Goal: Browse casually: Explore the website without a specific task or goal

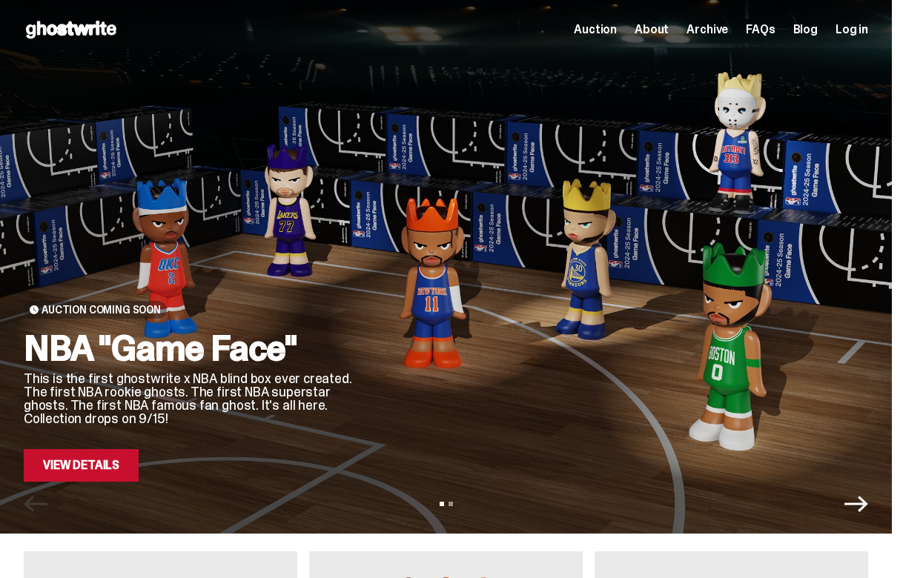
click at [720, 33] on span "Archive" at bounding box center [708, 30] width 42 height 12
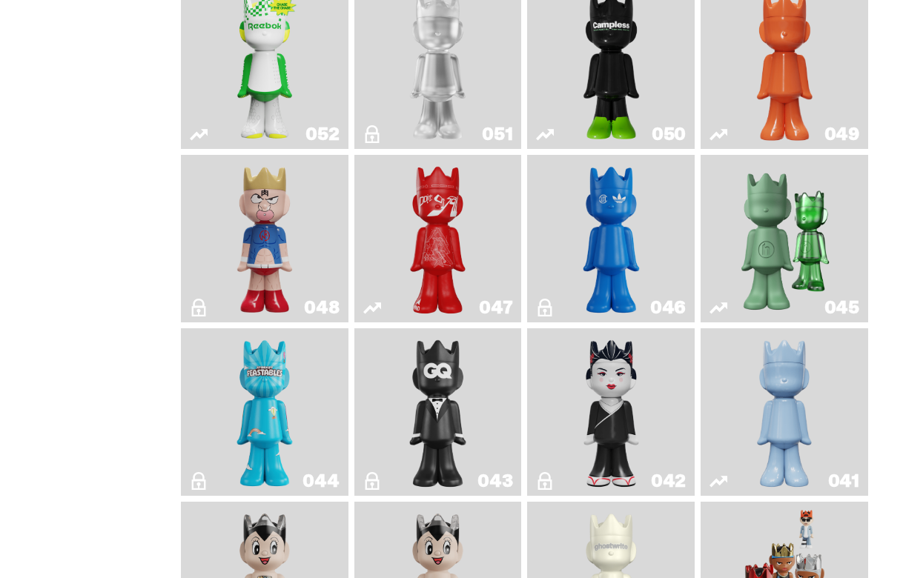
scroll to position [438, 0]
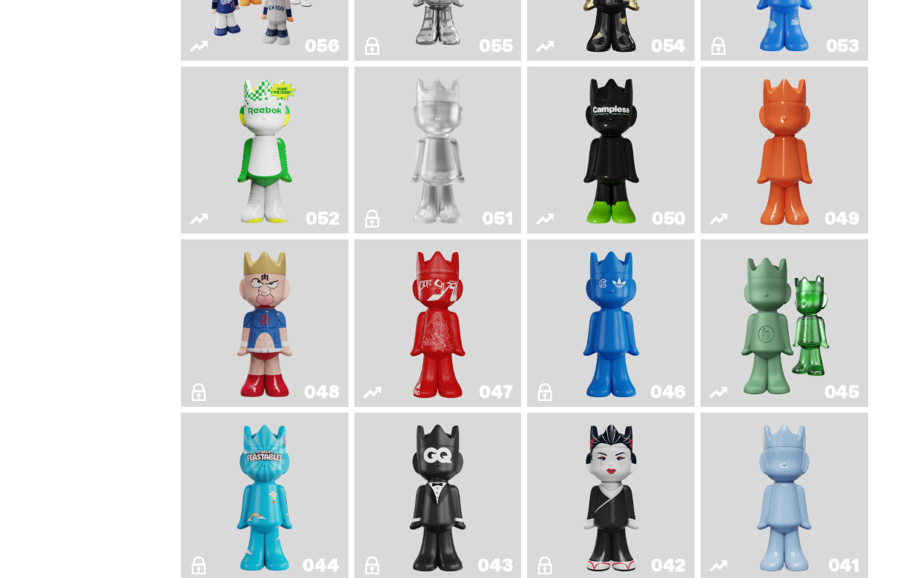
click at [225, 138] on link "052" at bounding box center [265, 151] width 150 height 156
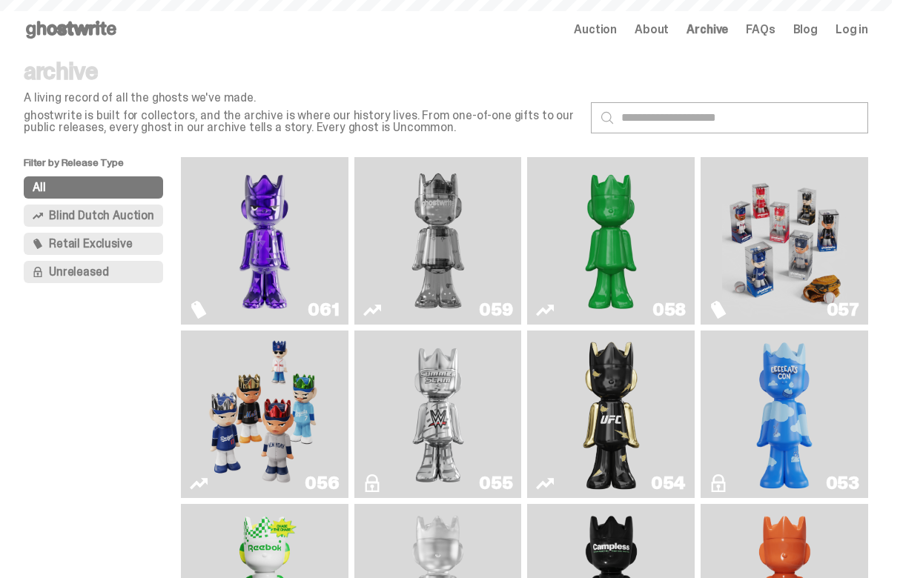
scroll to position [438, 0]
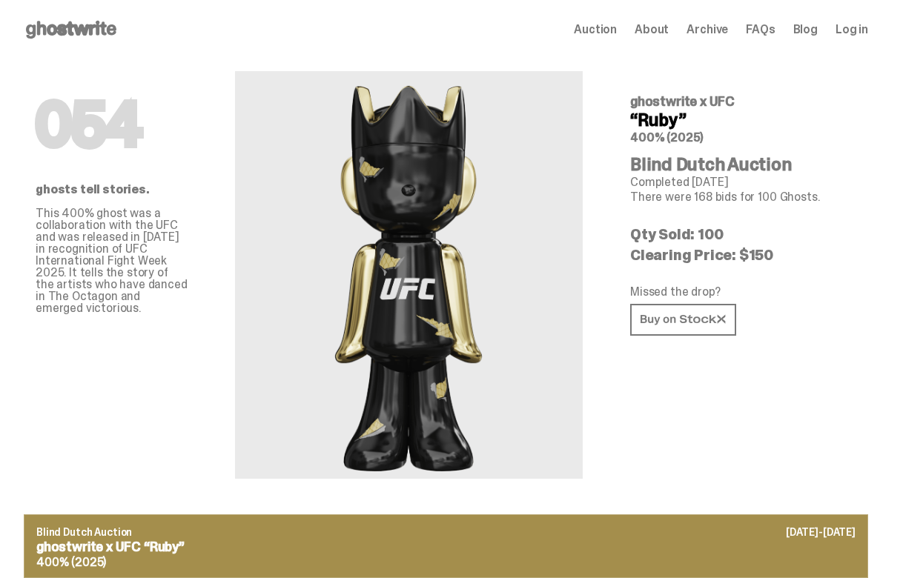
click at [708, 131] on div "ghostwrite x UFC “Ruby” 400% (2025)" at bounding box center [743, 119] width 226 height 49
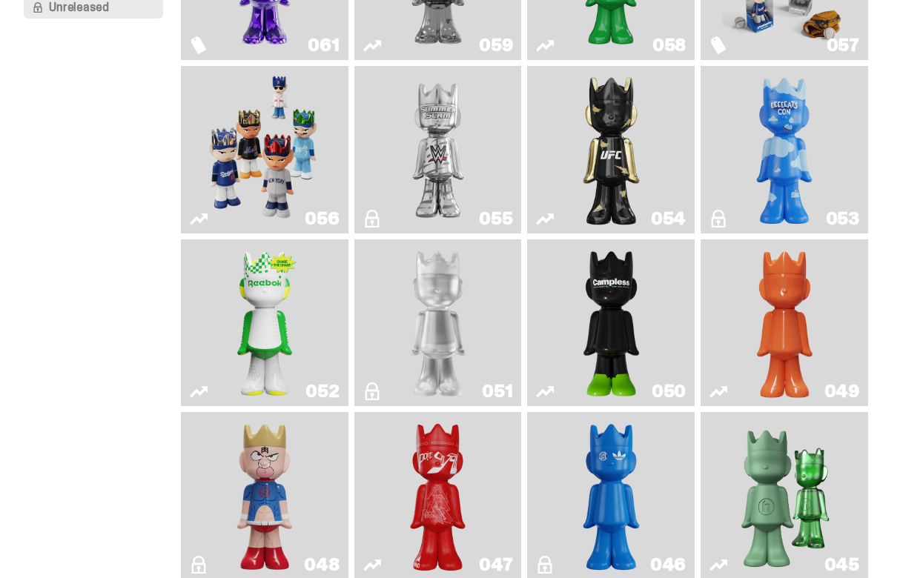
scroll to position [254, 0]
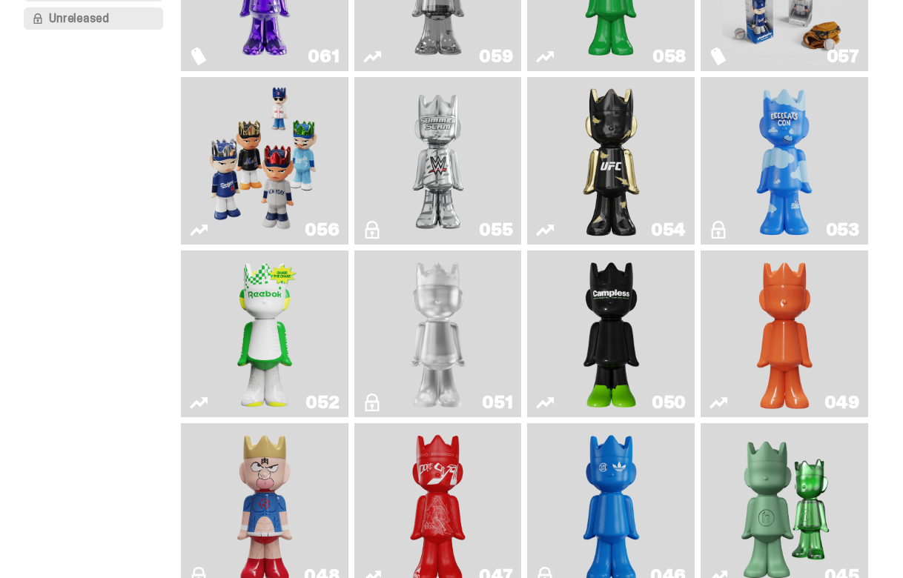
click at [604, 350] on img "Campless" at bounding box center [611, 335] width 67 height 156
